Goal: Information Seeking & Learning: Learn about a topic

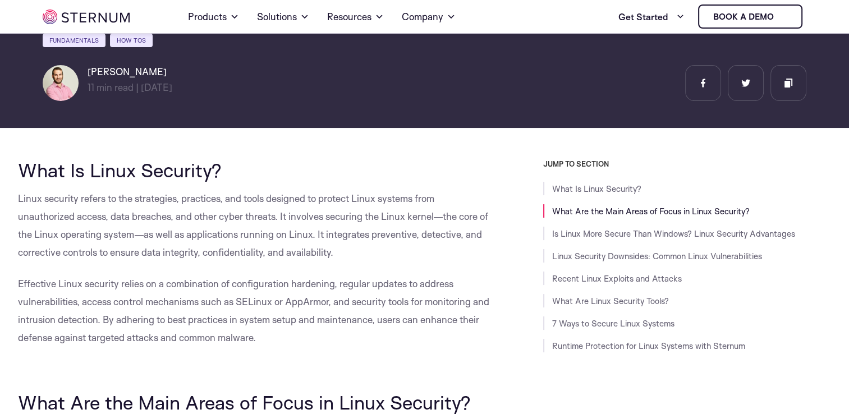
scroll to position [153, 0]
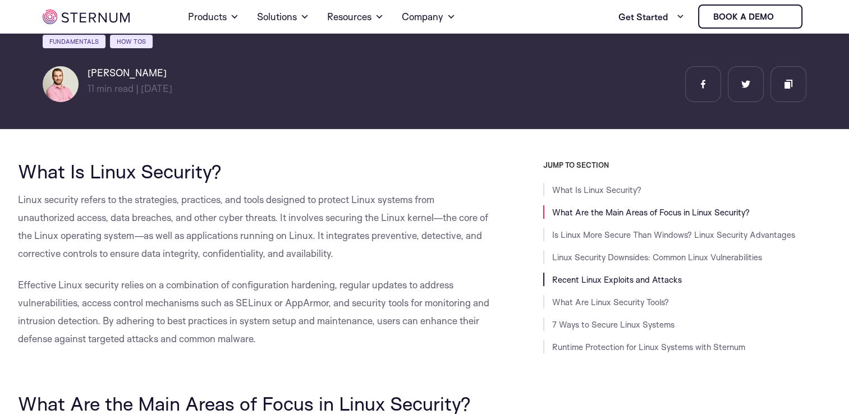
click at [645, 280] on link "Recent Linux Exploits and Attacks" at bounding box center [617, 279] width 130 height 11
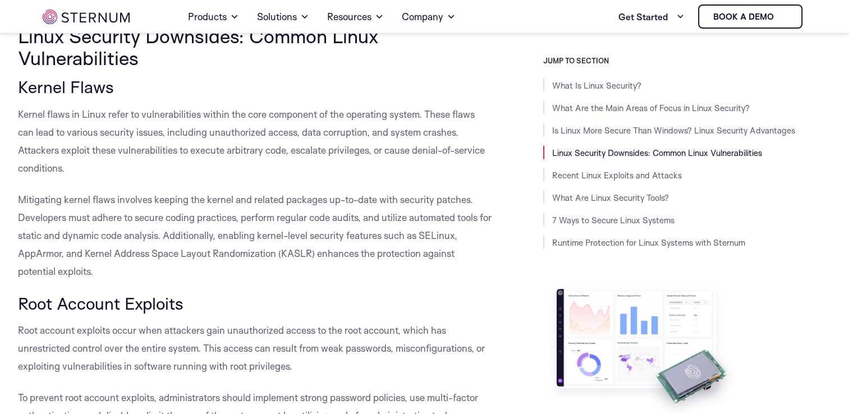
scroll to position [2317, 0]
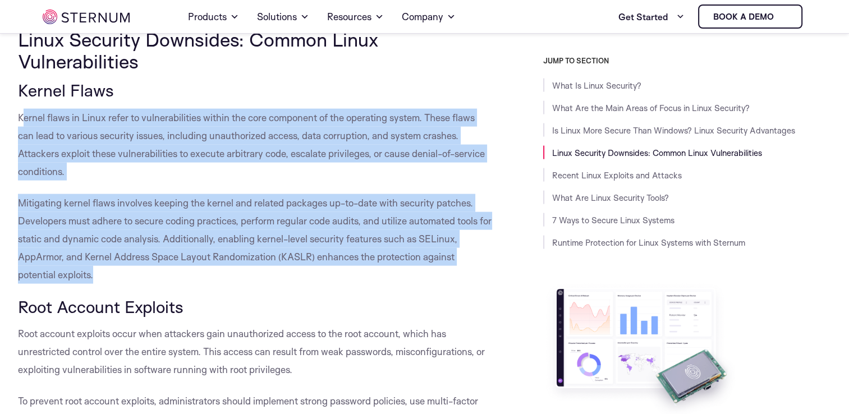
drag, startPoint x: 20, startPoint y: 113, endPoint x: 153, endPoint y: 273, distance: 207.6
drag, startPoint x: 18, startPoint y: 116, endPoint x: 97, endPoint y: 271, distance: 174.0
copy div "Kernel flaws in Linux refer to vulnerabilities within the core component of the…"
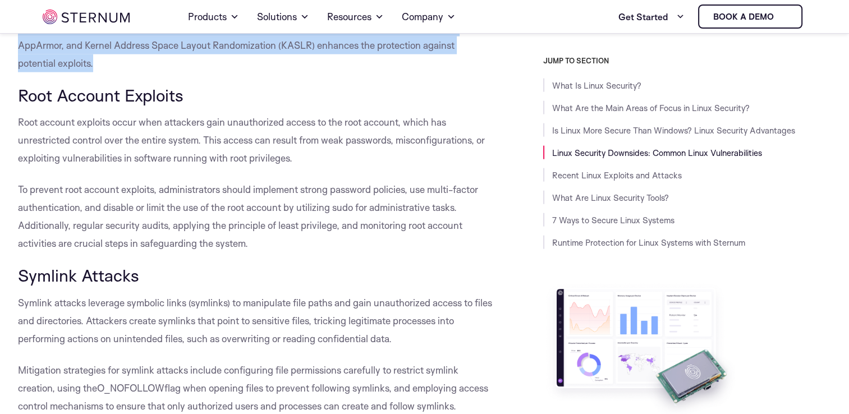
scroll to position [2529, 0]
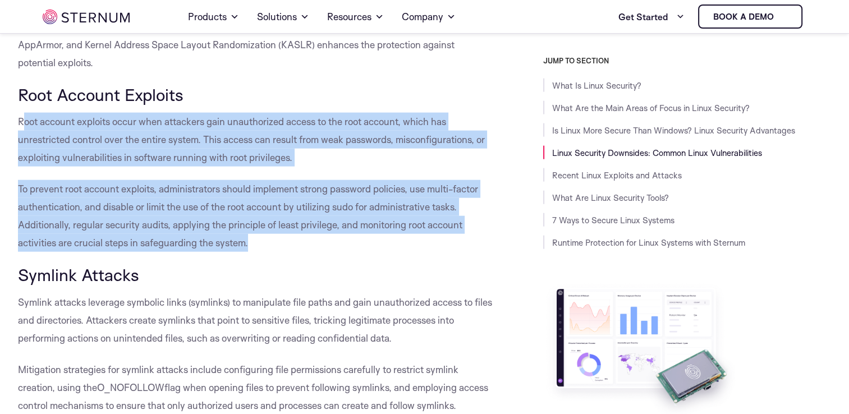
drag, startPoint x: 20, startPoint y: 120, endPoint x: 262, endPoint y: 237, distance: 268.4
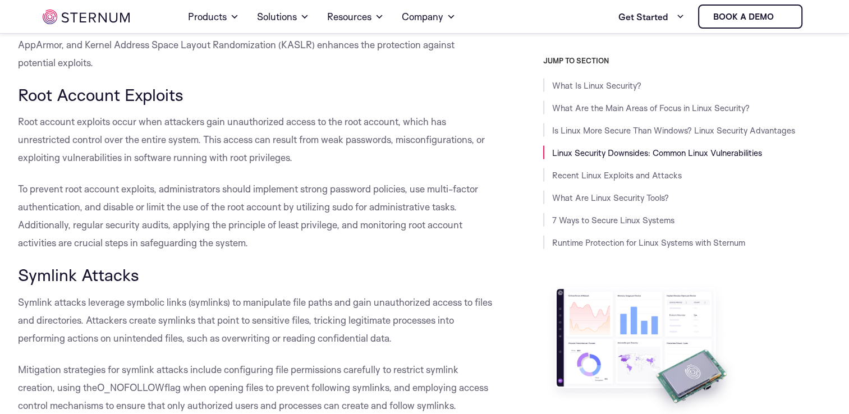
drag, startPoint x: 262, startPoint y: 237, endPoint x: 283, endPoint y: 277, distance: 46.0
click at [283, 277] on h3 "Symlink Attacks" at bounding box center [255, 275] width 475 height 19
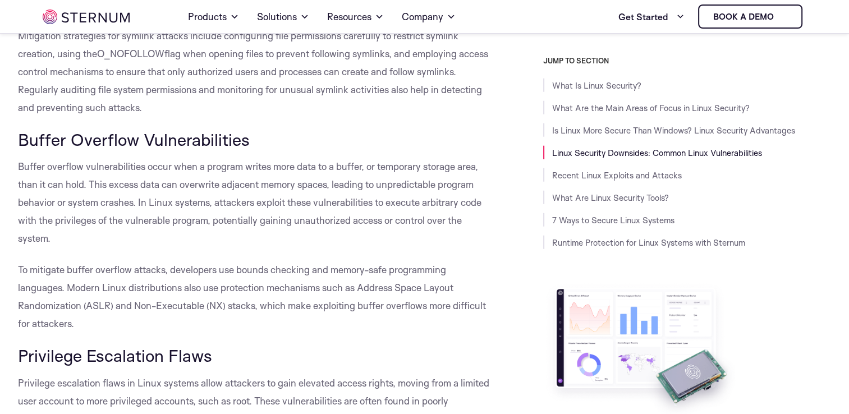
scroll to position [2863, 0]
click at [587, 126] on link "Is Linux More Secure Than Windows? Linux Security Advantages" at bounding box center [673, 130] width 243 height 11
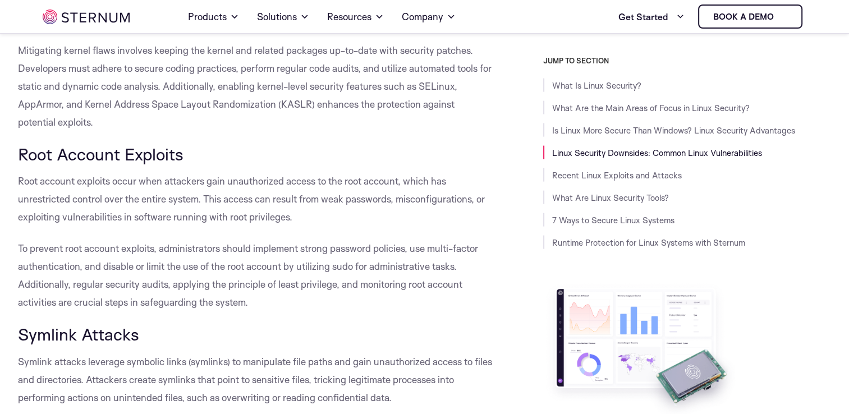
scroll to position [2471, 0]
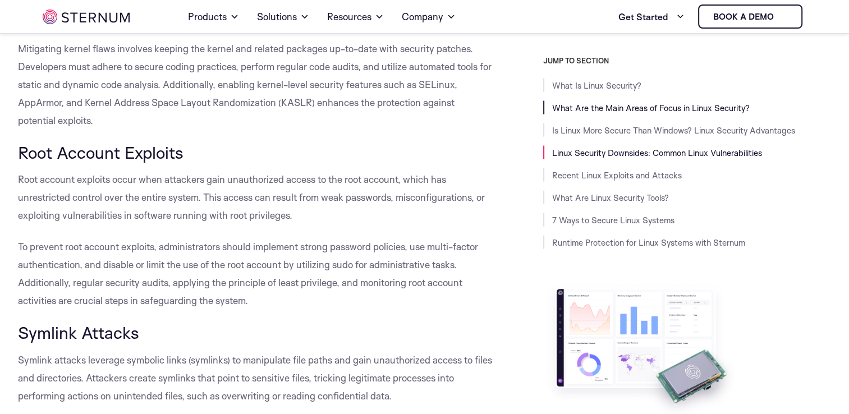
click at [610, 103] on link "What Are the Main Areas of Focus in Linux Security?" at bounding box center [651, 108] width 198 height 11
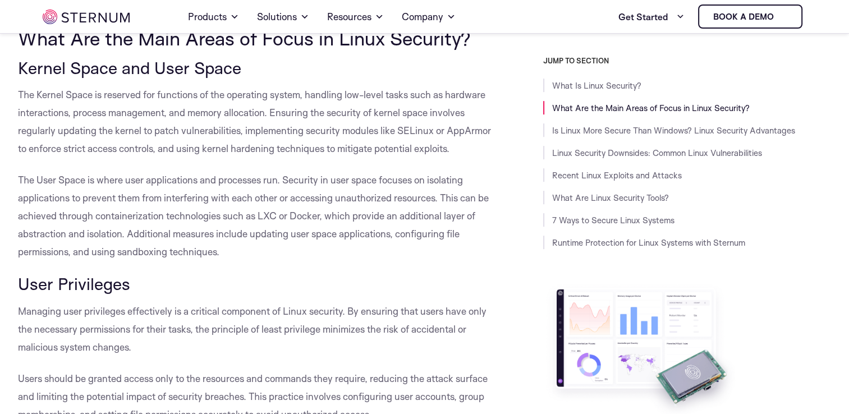
scroll to position [498, 0]
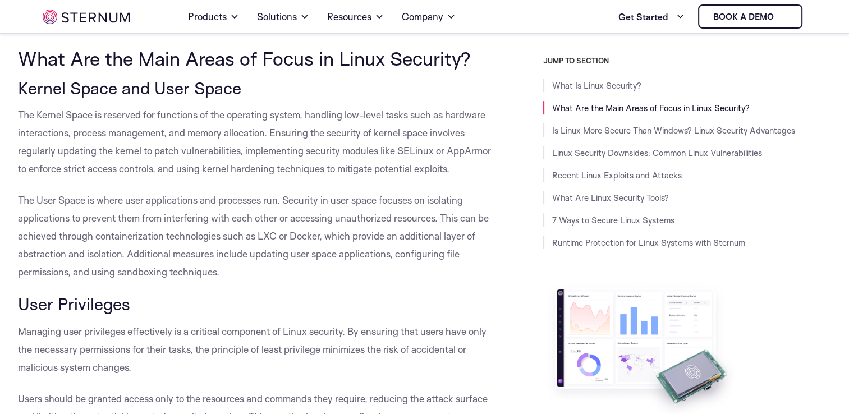
click at [610, 103] on link "What Are the Main Areas of Focus in Linux Security?" at bounding box center [651, 108] width 198 height 11
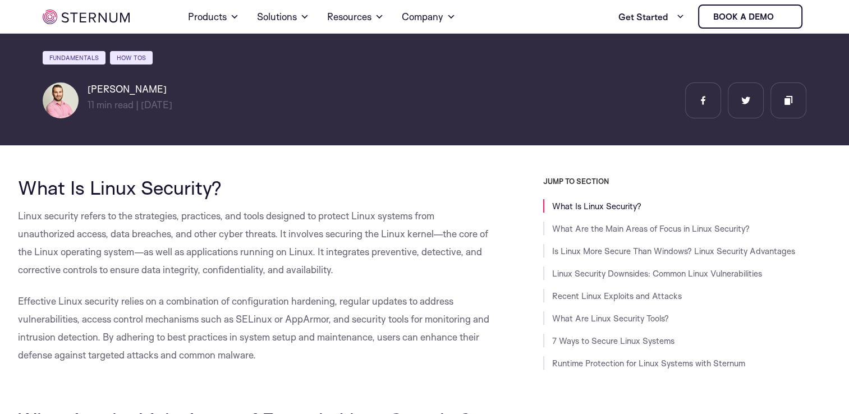
scroll to position [170, 0]
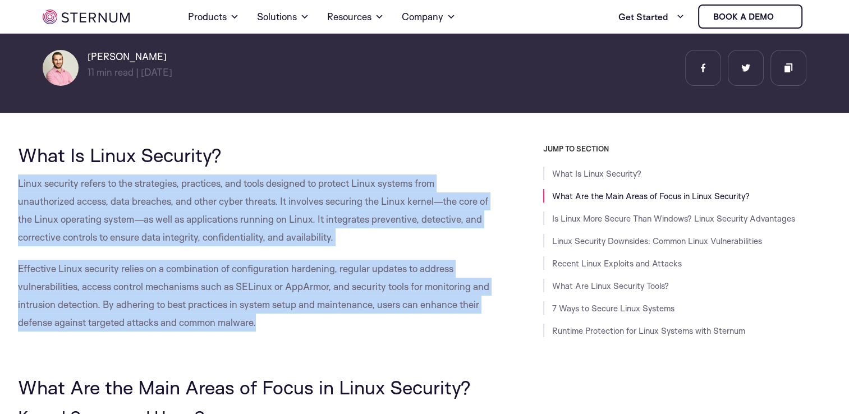
drag, startPoint x: 18, startPoint y: 187, endPoint x: 259, endPoint y: 329, distance: 280.1
copy div "Linux security refers to the strategies, practices, and tools designed to prote…"
